Goal: Task Accomplishment & Management: Use online tool/utility

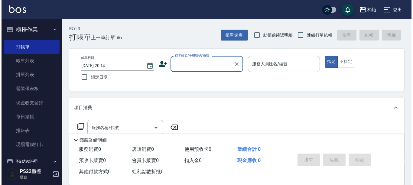
scroll to position [60, 0]
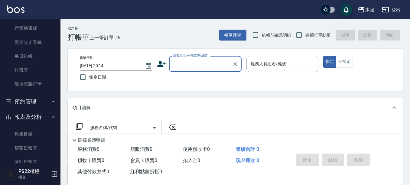
click at [394, 11] on button "登出" at bounding box center [390, 9] width 23 height 11
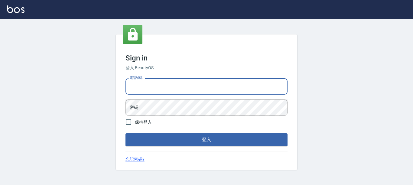
type input "0929726667"
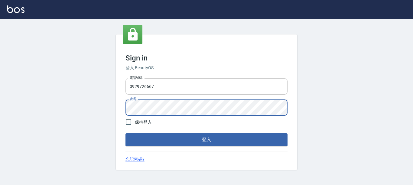
click at [125, 133] on button "登入" at bounding box center [206, 139] width 162 height 13
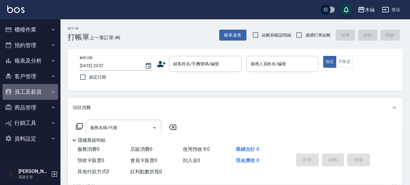
click at [37, 93] on button "員工及薪資" at bounding box center [30, 92] width 56 height 16
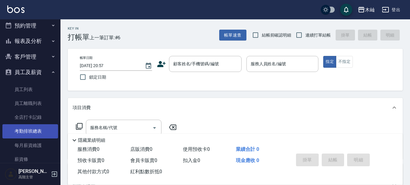
scroll to position [30, 0]
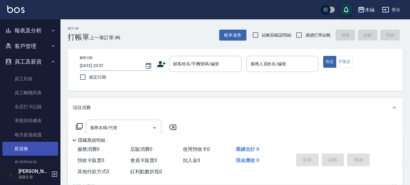
click at [40, 151] on link "薪資條" at bounding box center [30, 149] width 56 height 14
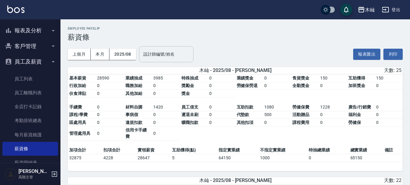
click at [168, 61] on div "設計師編號/姓名" at bounding box center [166, 54] width 54 height 16
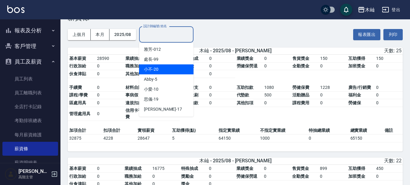
scroll to position [30, 0]
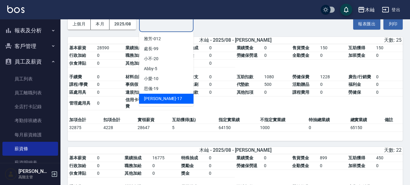
click at [169, 103] on div "[PERSON_NAME]-17" at bounding box center [166, 99] width 54 height 10
type input "[PERSON_NAME]-17"
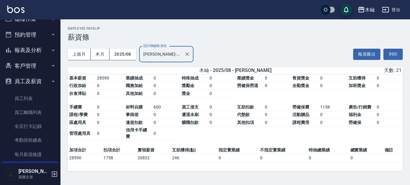
scroll to position [0, 0]
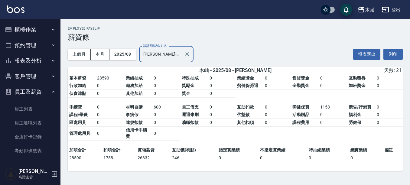
click at [37, 30] on button "櫃檯作業" at bounding box center [30, 30] width 56 height 16
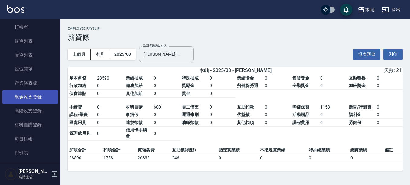
scroll to position [30, 0]
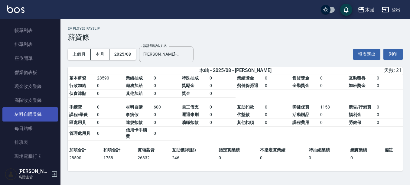
click at [40, 116] on link "材料自購登錄" at bounding box center [30, 114] width 56 height 14
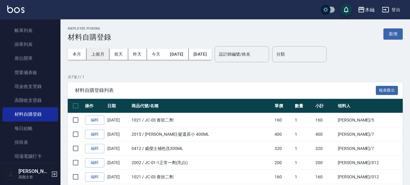
click at [98, 57] on button "上個月" at bounding box center [97, 54] width 23 height 11
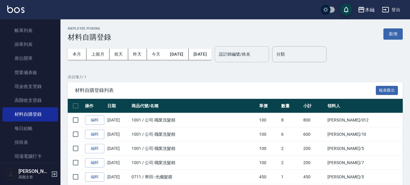
click at [257, 54] on input "設計師編號/姓名" at bounding box center [241, 54] width 49 height 11
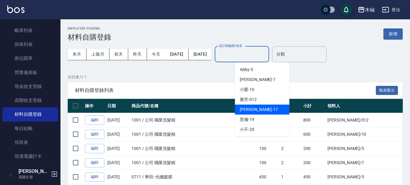
click at [260, 108] on div "[PERSON_NAME]-17" at bounding box center [262, 110] width 54 height 10
type input "[PERSON_NAME]-17"
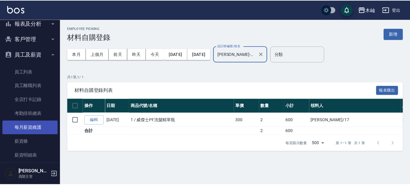
scroll to position [242, 0]
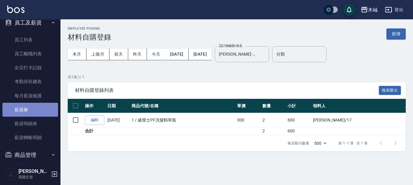
click at [43, 111] on link "薪資條" at bounding box center [30, 110] width 56 height 14
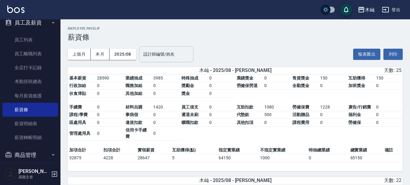
click at [175, 57] on input "設計師編號/姓名" at bounding box center [166, 54] width 49 height 11
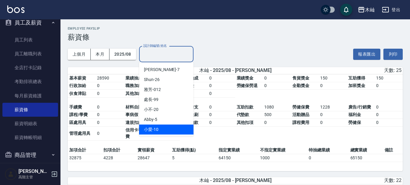
scroll to position [21, 0]
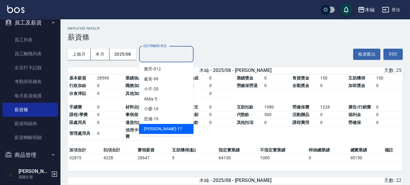
click at [163, 126] on div "[PERSON_NAME]-17" at bounding box center [166, 129] width 54 height 10
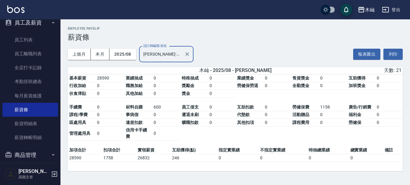
click at [170, 56] on input "[PERSON_NAME]-17" at bounding box center [162, 54] width 40 height 11
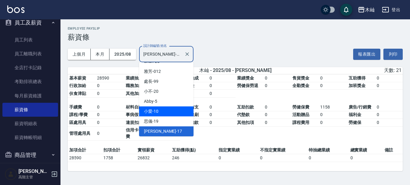
scroll to position [0, 0]
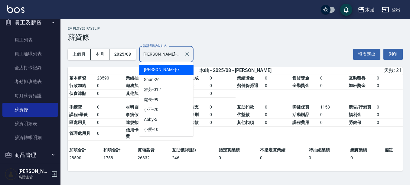
click at [174, 66] on div "[PERSON_NAME] -7" at bounding box center [166, 70] width 54 height 10
type input "[PERSON_NAME]-7"
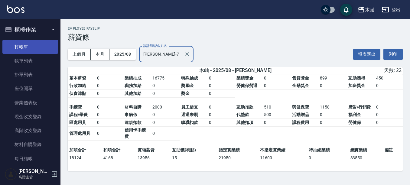
click at [39, 44] on link "打帳單" at bounding box center [30, 47] width 56 height 14
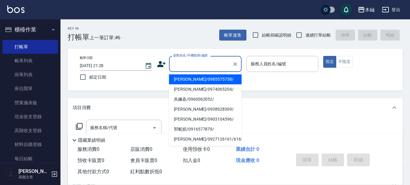
click at [205, 68] on input "顧客姓名/手機號碼/編號" at bounding box center [201, 64] width 58 height 11
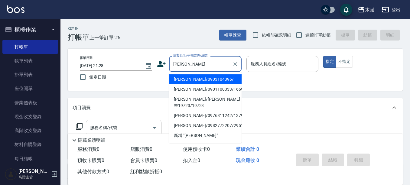
click at [206, 78] on li "[PERSON_NAME]/0903104396/" at bounding box center [205, 79] width 73 height 10
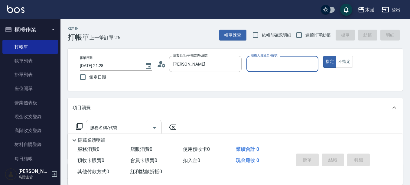
type input "[PERSON_NAME]/0903104396/"
type input "雅芳-012"
click at [174, 93] on div "Key In 打帳單 上一筆訂單:#6 帳單速查 結帳前確認明細 連續打單結帳 掛單 結帳 明細 帳單日期 [DATE] 21:28 鎖定日期 顧客姓名/手機…" at bounding box center [234, 157] width 349 height 277
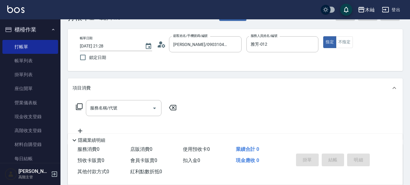
scroll to position [30, 0]
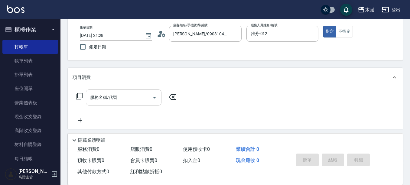
drag, startPoint x: 113, startPoint y: 99, endPoint x: 105, endPoint y: 99, distance: 8.2
click at [112, 99] on input "服務名稱/代號" at bounding box center [119, 97] width 61 height 11
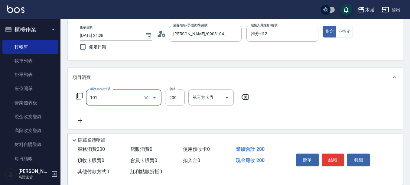
type input "洗髮(101)"
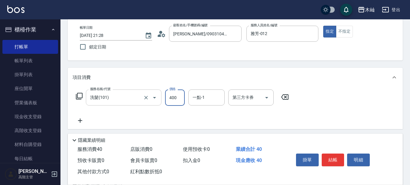
type input "400"
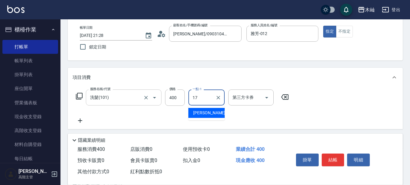
type input "[PERSON_NAME]-17"
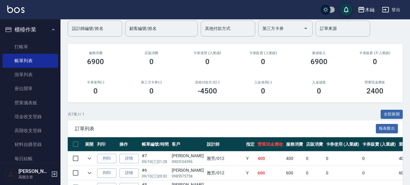
scroll to position [146, 0]
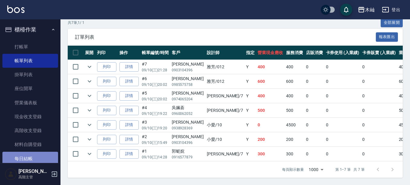
click at [42, 158] on link "每日結帳" at bounding box center [30, 159] width 56 height 14
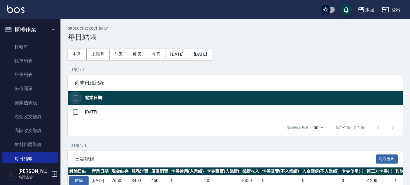
click at [73, 99] on input "checkbox" at bounding box center [75, 98] width 13 height 13
checkbox input "true"
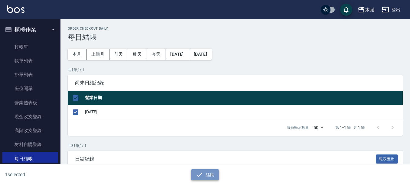
click at [211, 174] on button "結帳" at bounding box center [205, 174] width 28 height 11
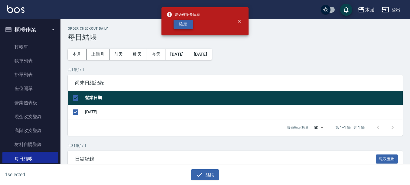
click at [183, 24] on button "確定" at bounding box center [182, 24] width 19 height 9
checkbox input "false"
